Goal: Check status: Check status

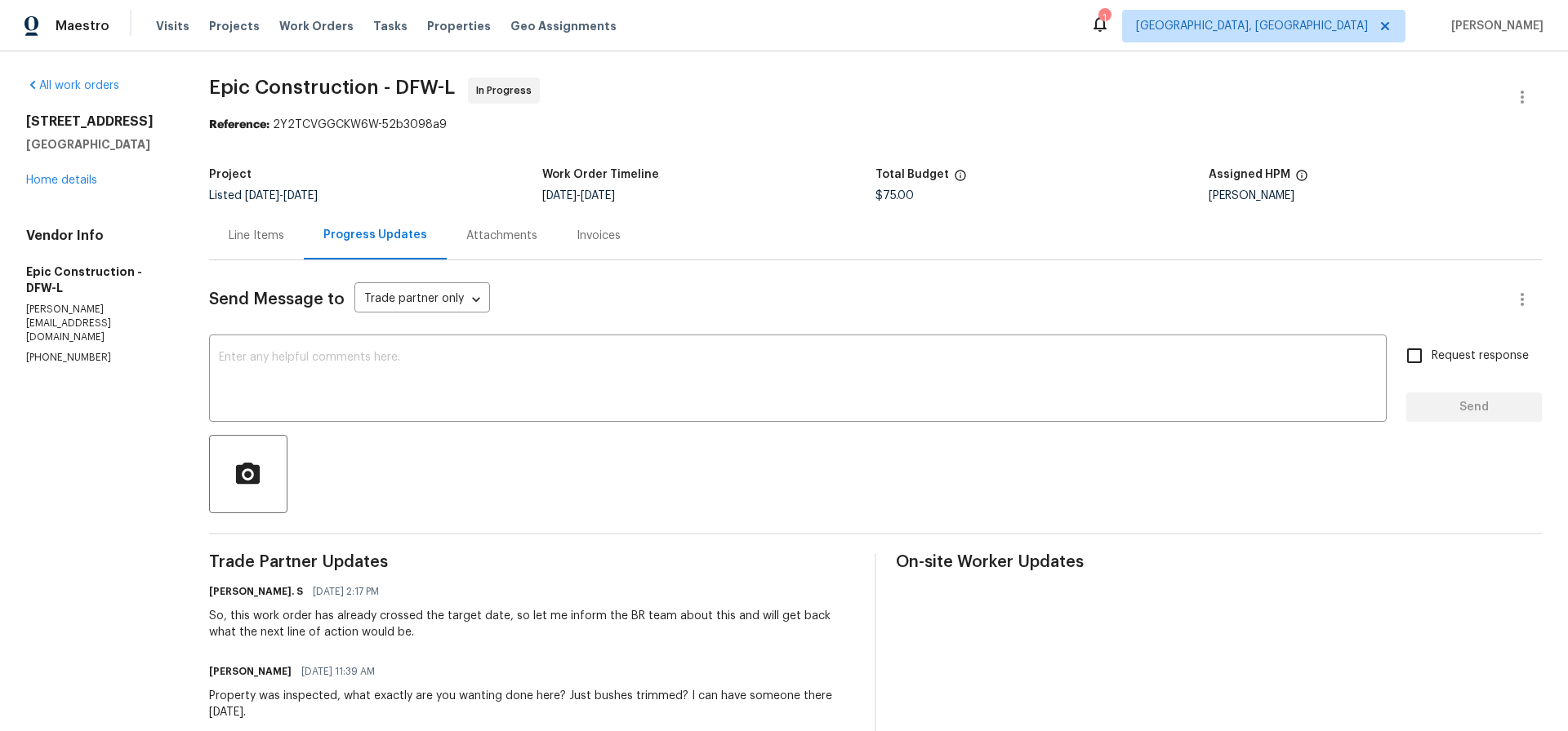
click at [259, 234] on div "Line Items" at bounding box center [256, 236] width 56 height 16
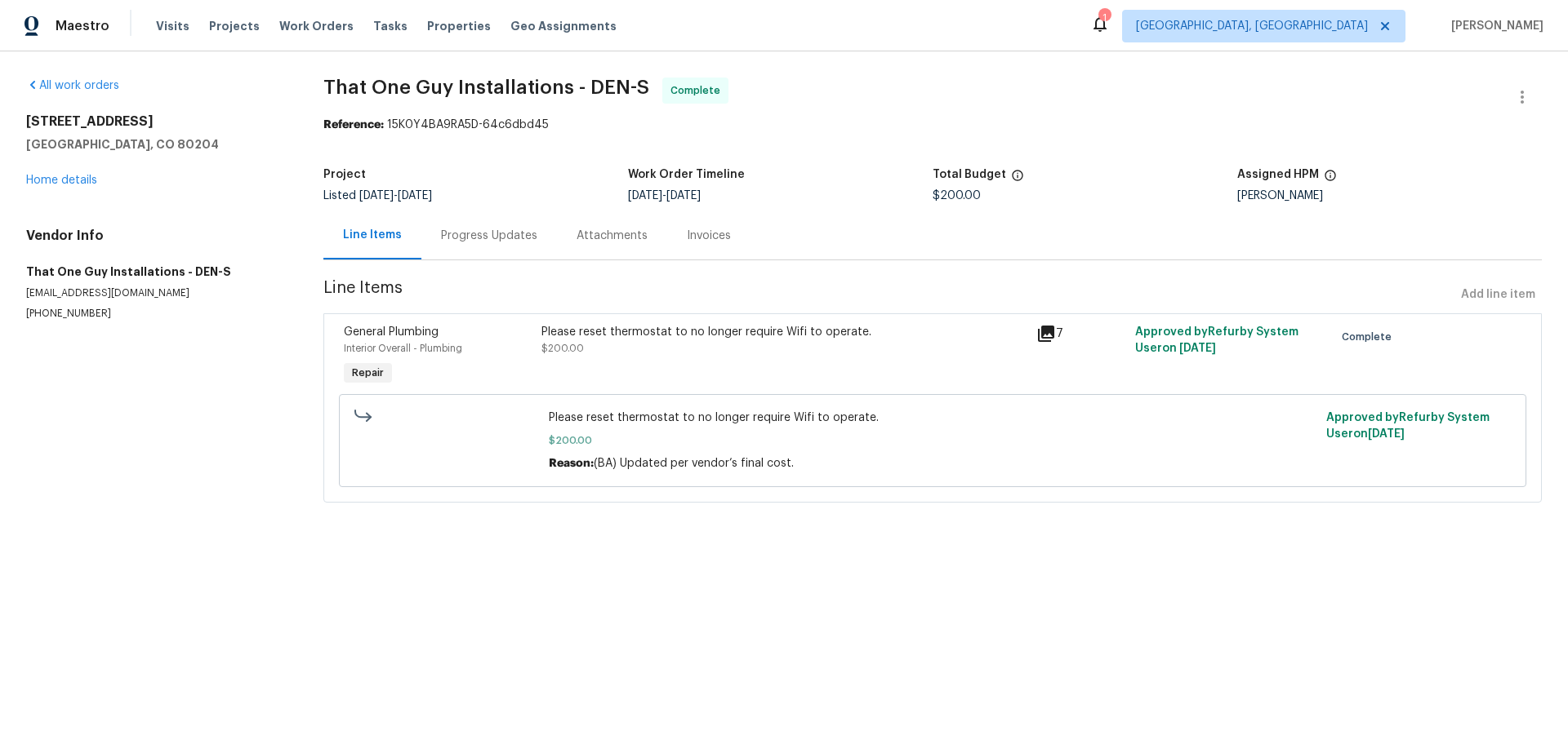
click at [699, 337] on div "Please reset thermostat to no longer require Wifi to operate." at bounding box center [784, 332] width 485 height 16
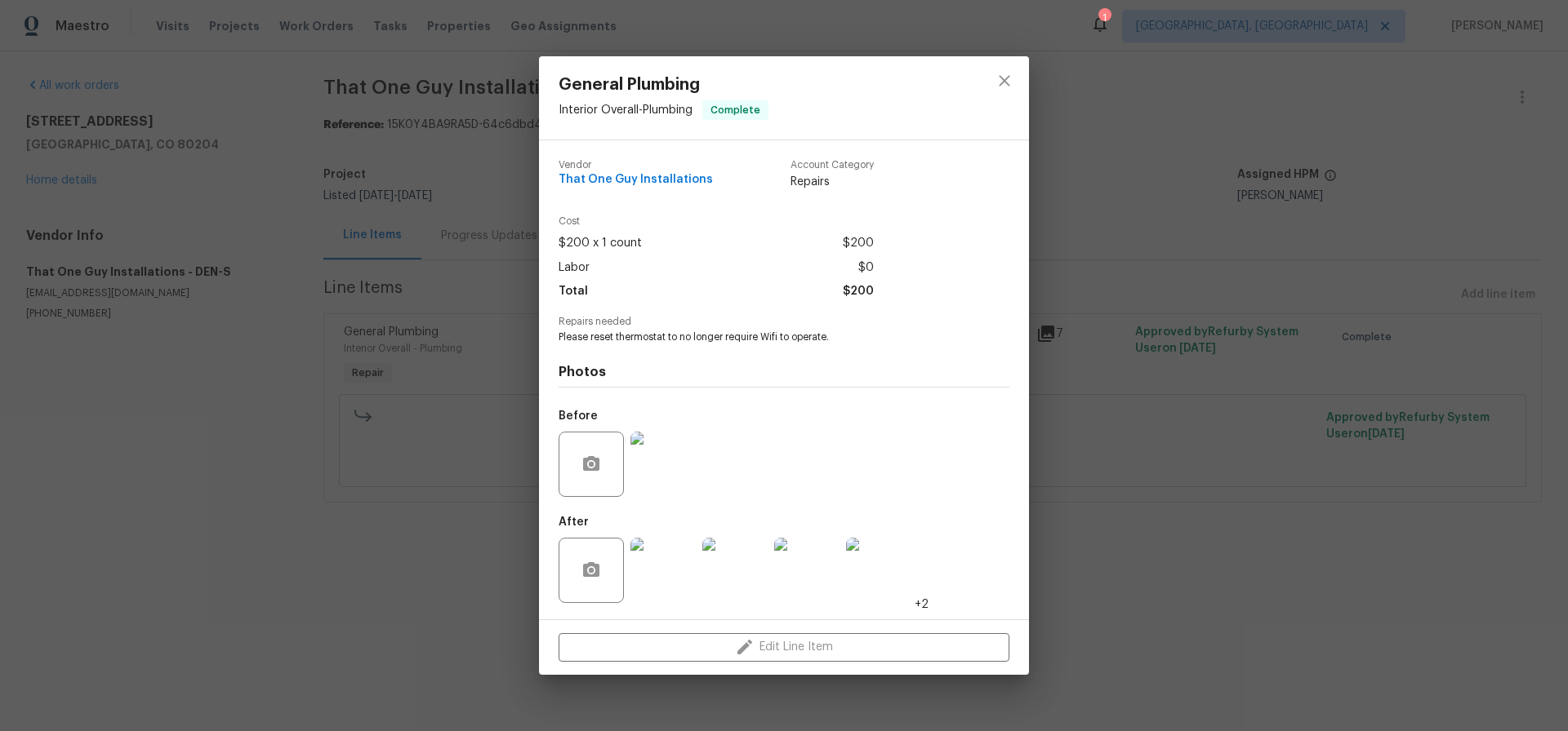
click at [665, 582] on img at bounding box center [663, 571] width 66 height 66
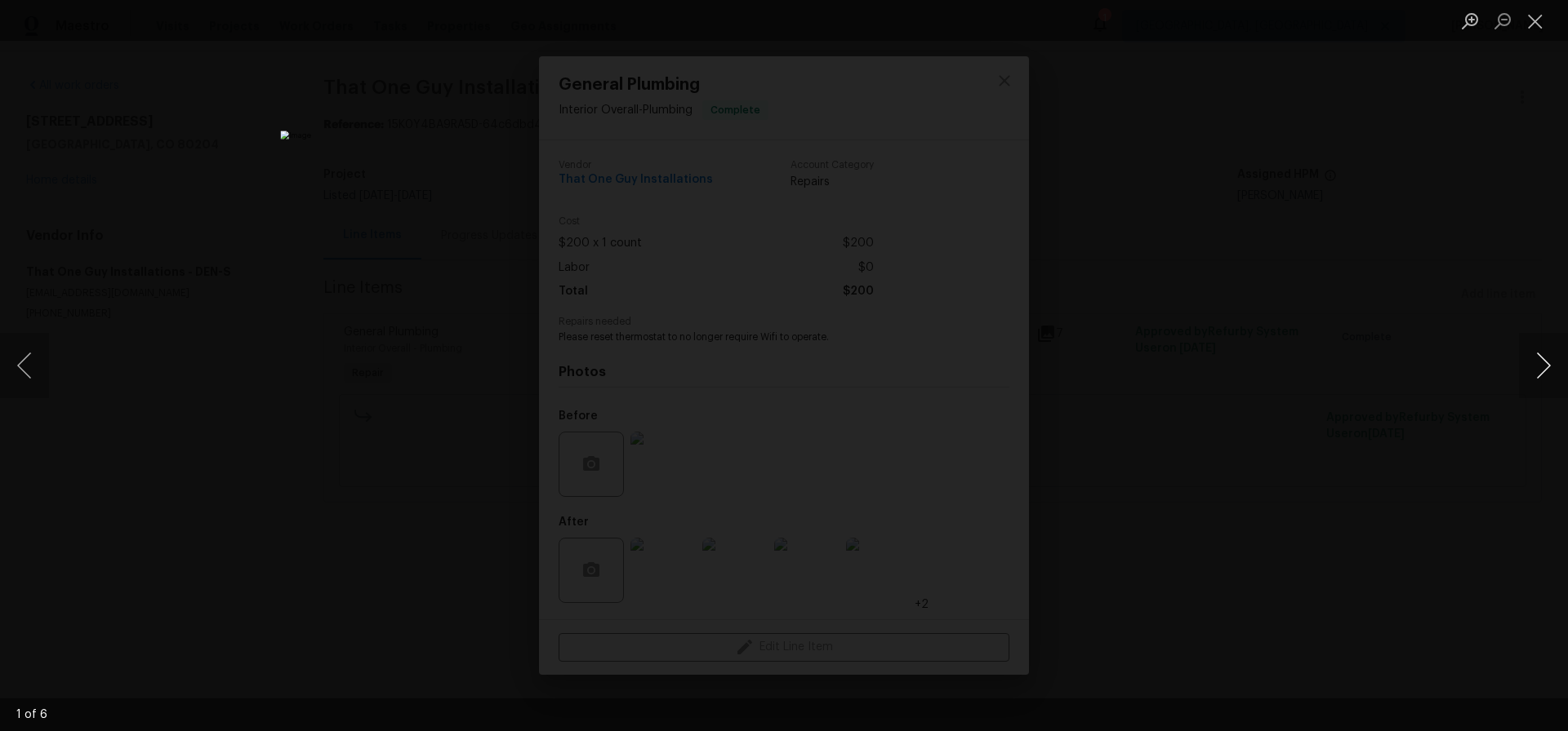
click at [1543, 368] on button "Next image" at bounding box center [1542, 366] width 49 height 66
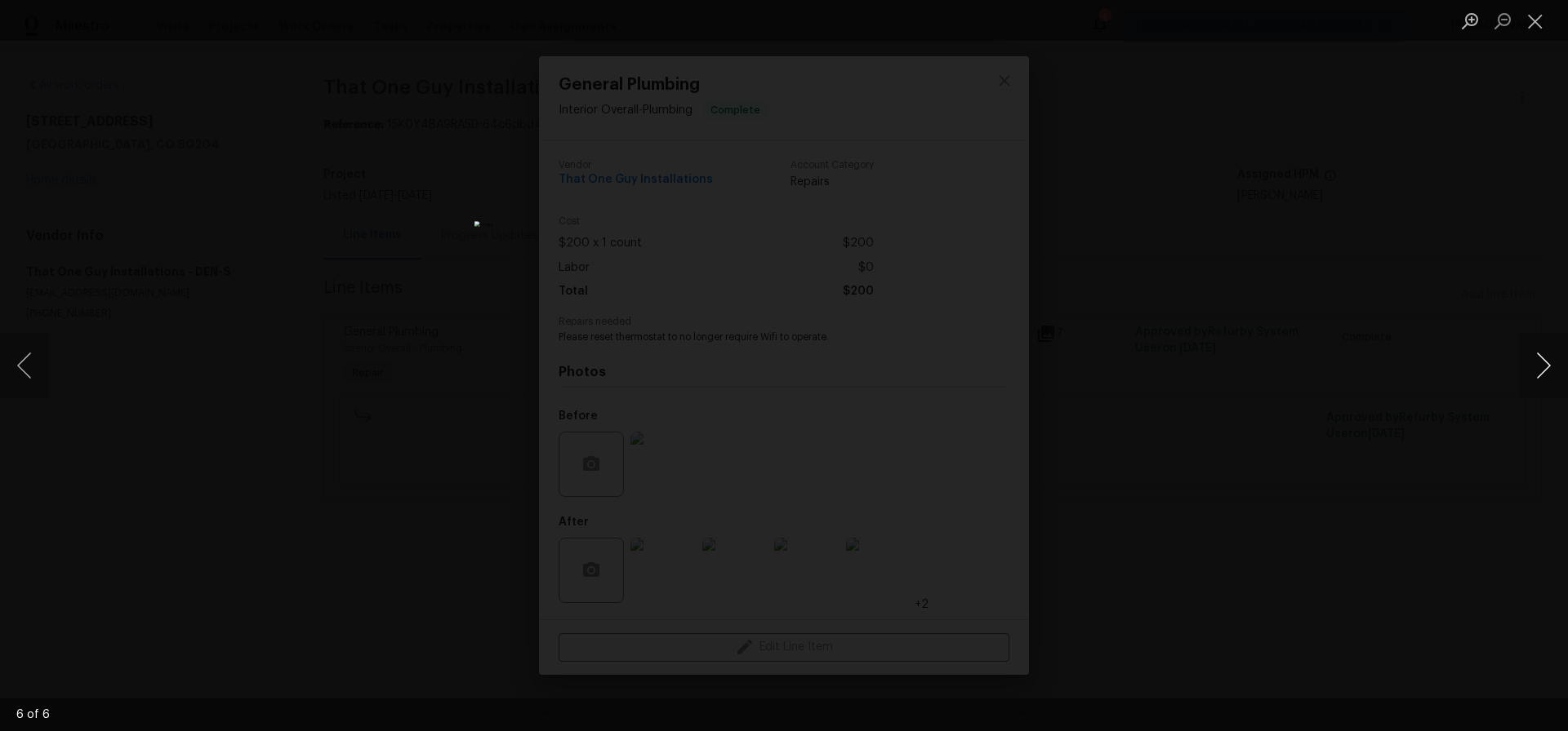
click at [1543, 368] on button "Next image" at bounding box center [1542, 366] width 49 height 66
click at [1534, 17] on button "Close lightbox" at bounding box center [1534, 20] width 33 height 28
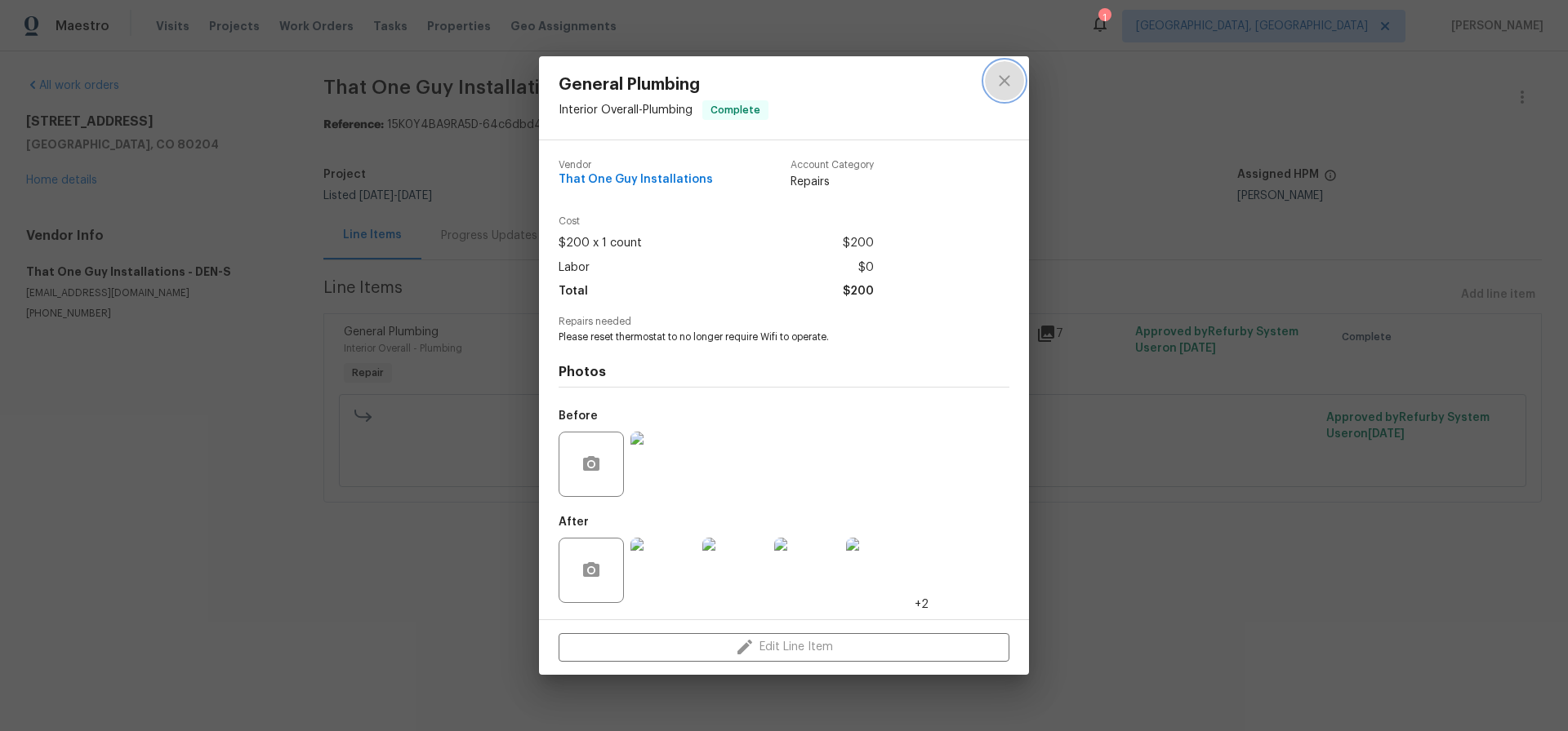
click at [1002, 78] on icon "close" at bounding box center [1004, 82] width 11 height 11
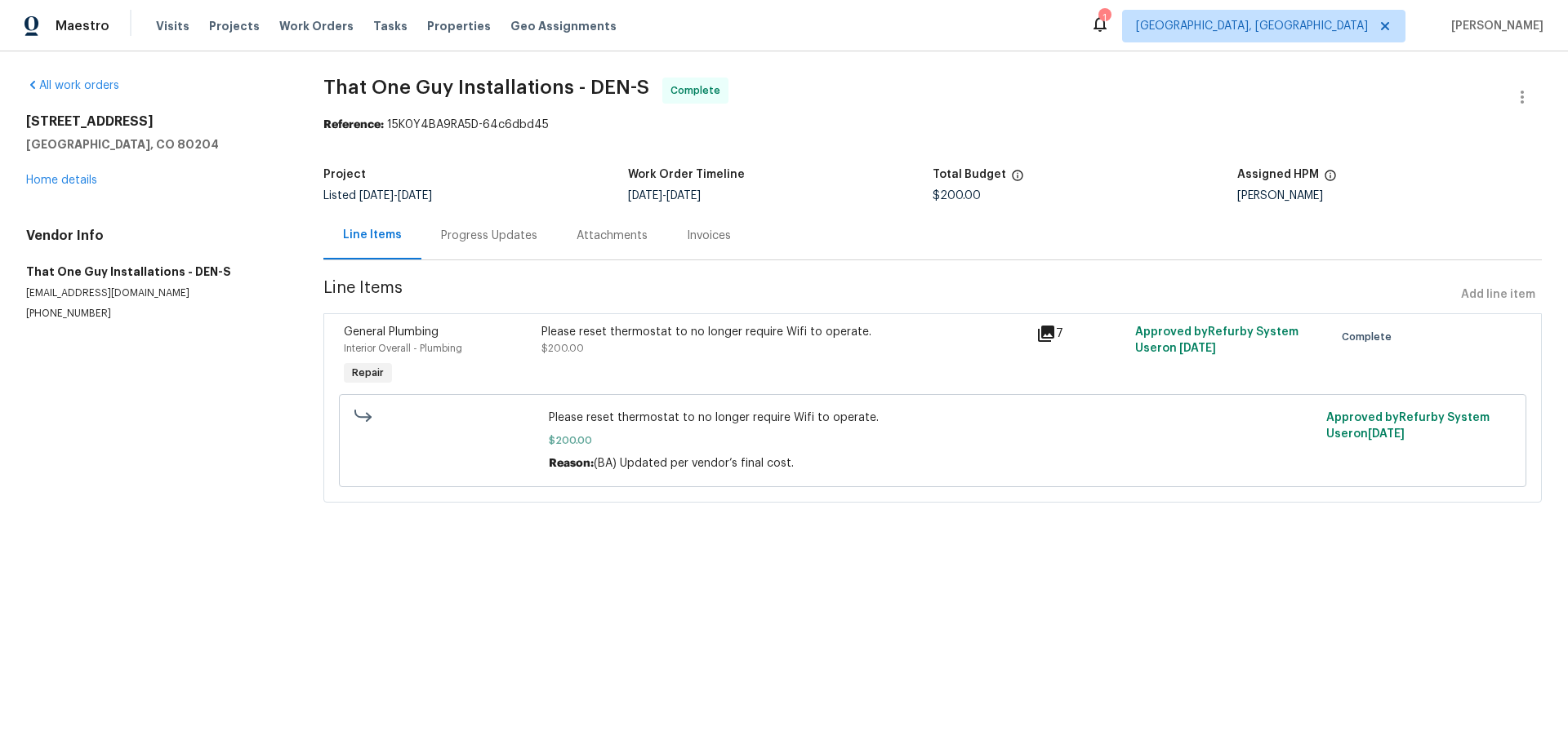
click at [490, 236] on div "Progress Updates" at bounding box center [488, 236] width 97 height 16
